Goal: Entertainment & Leisure: Consume media (video, audio)

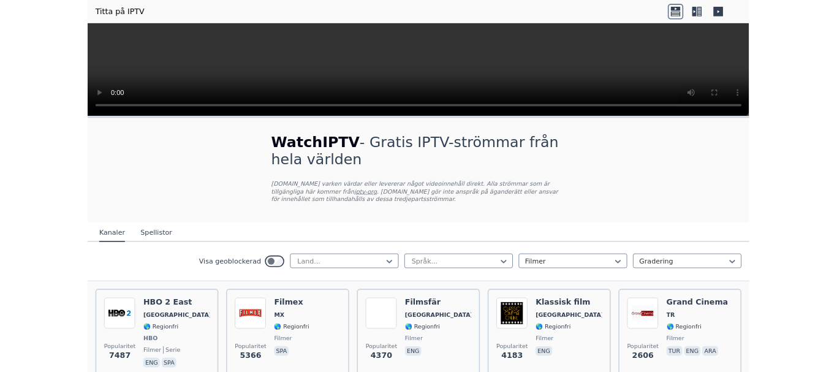
scroll to position [307, 0]
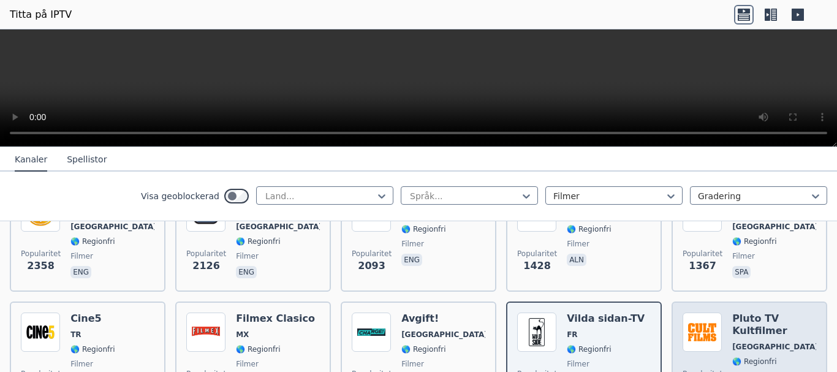
click at [745, 334] on font "Pluto TV Kultfilmer" at bounding box center [760, 325] width 55 height 24
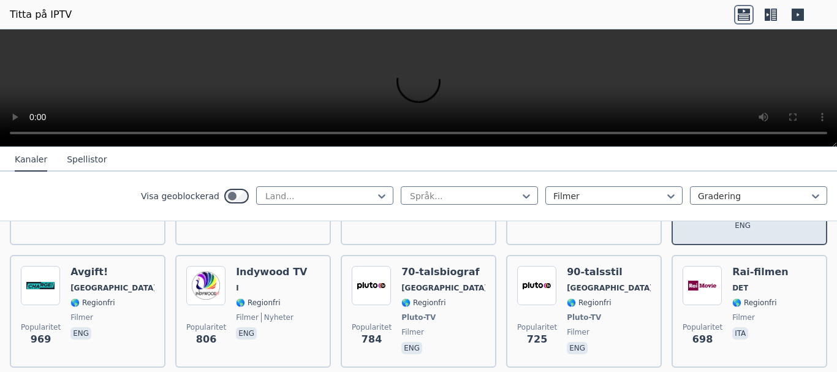
scroll to position [490, 0]
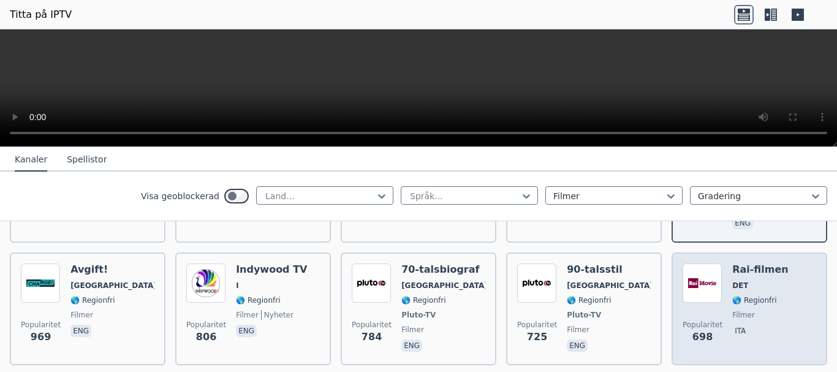
click at [733, 300] on font "🌎 Regionfri" at bounding box center [755, 300] width 44 height 9
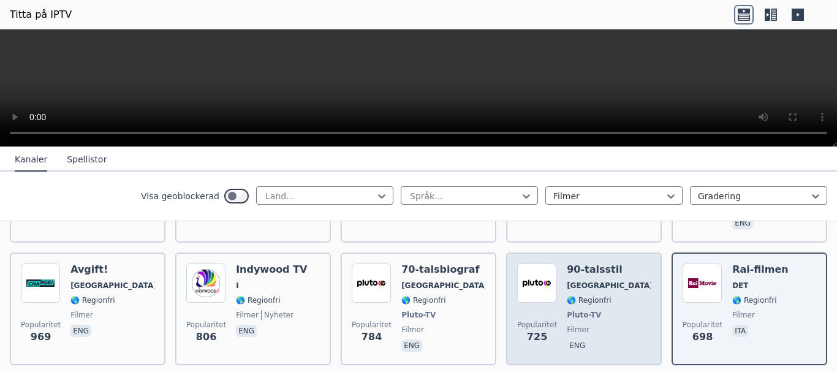
click at [576, 320] on div "90-talsstil [GEOGRAPHIC_DATA] 🌎 Regionfri Pluto-TV filmer eng" at bounding box center [609, 309] width 84 height 91
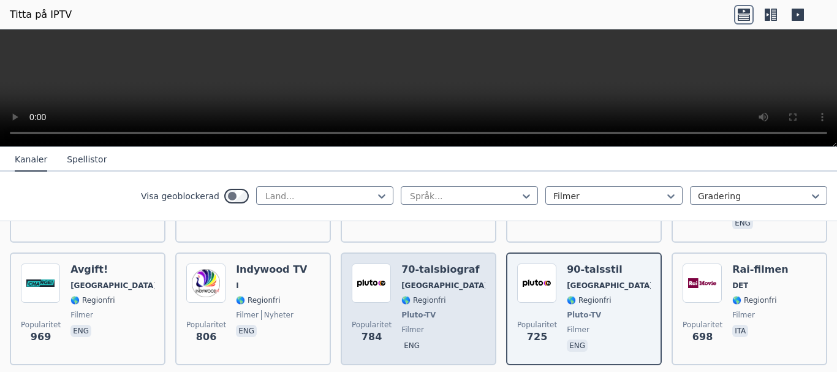
click at [430, 325] on span "filmer" at bounding box center [444, 330] width 84 height 10
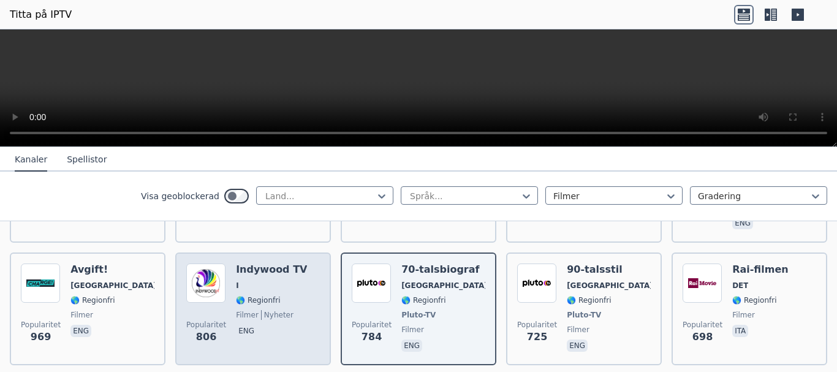
click at [265, 317] on font "nyheter" at bounding box center [278, 315] width 29 height 9
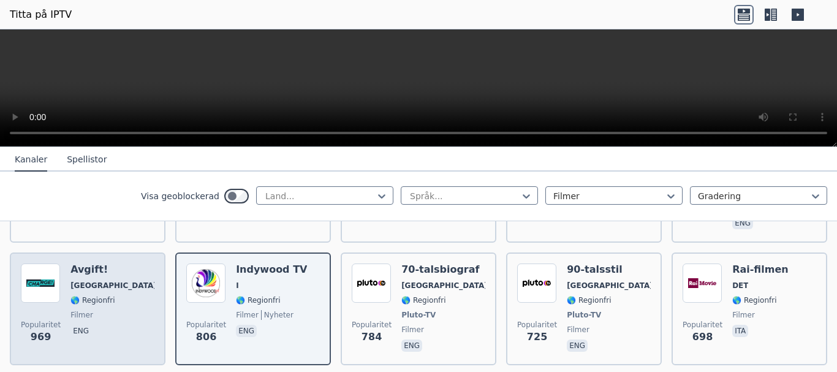
click at [93, 311] on span "filmer" at bounding box center [113, 315] width 84 height 10
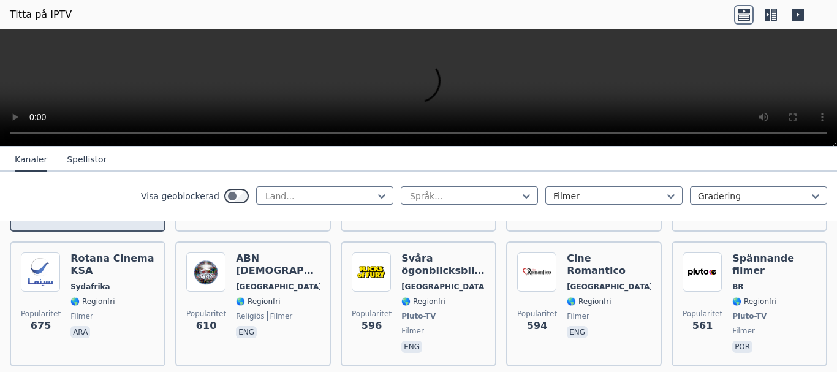
scroll to position [674, 0]
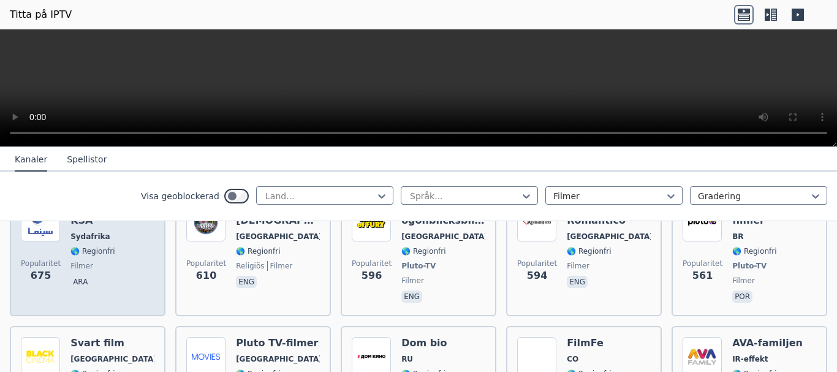
click at [103, 251] on font "🌎 Regionfri" at bounding box center [93, 251] width 44 height 9
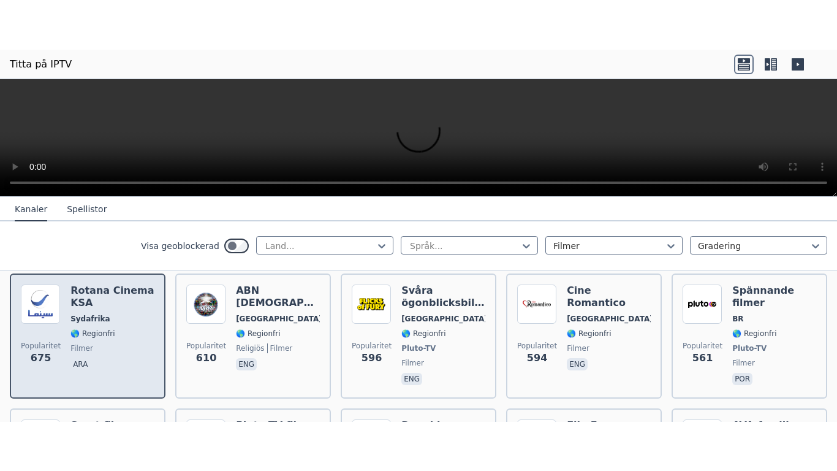
scroll to position [613, 0]
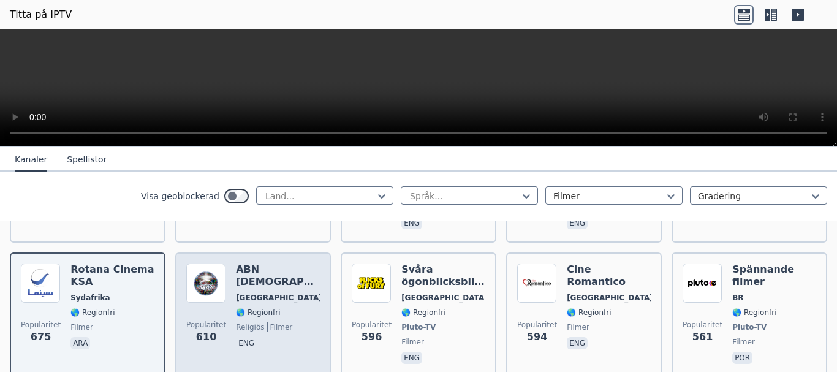
click at [286, 319] on div "ABN [DEMOGRAPHIC_DATA] [GEOGRAPHIC_DATA] 🌎 Regionfri religiös filmer eng" at bounding box center [278, 315] width 84 height 103
